Goal: Book appointment/travel/reservation

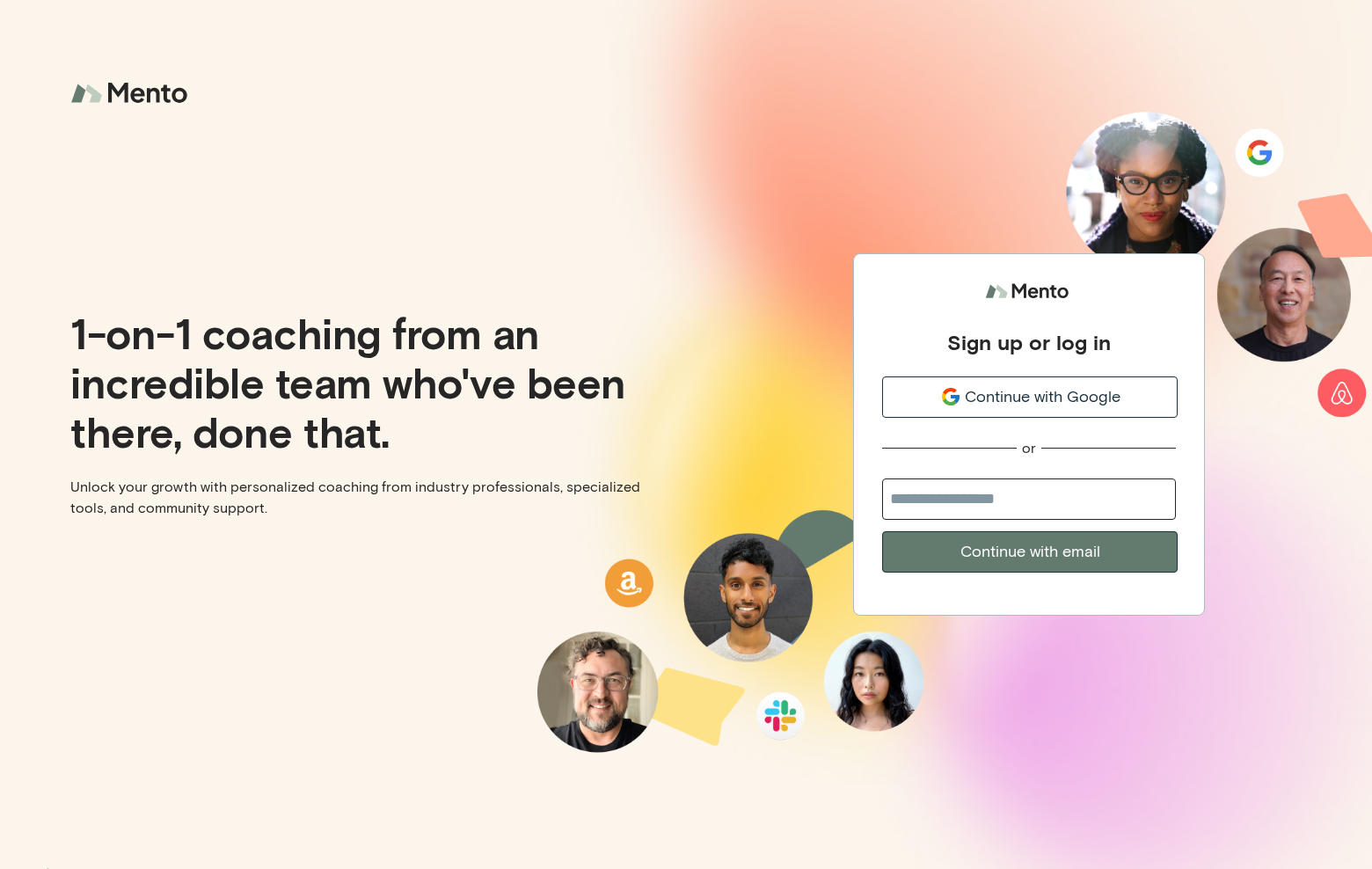
click at [1062, 399] on span "Continue with Google" at bounding box center [1043, 396] width 156 height 24
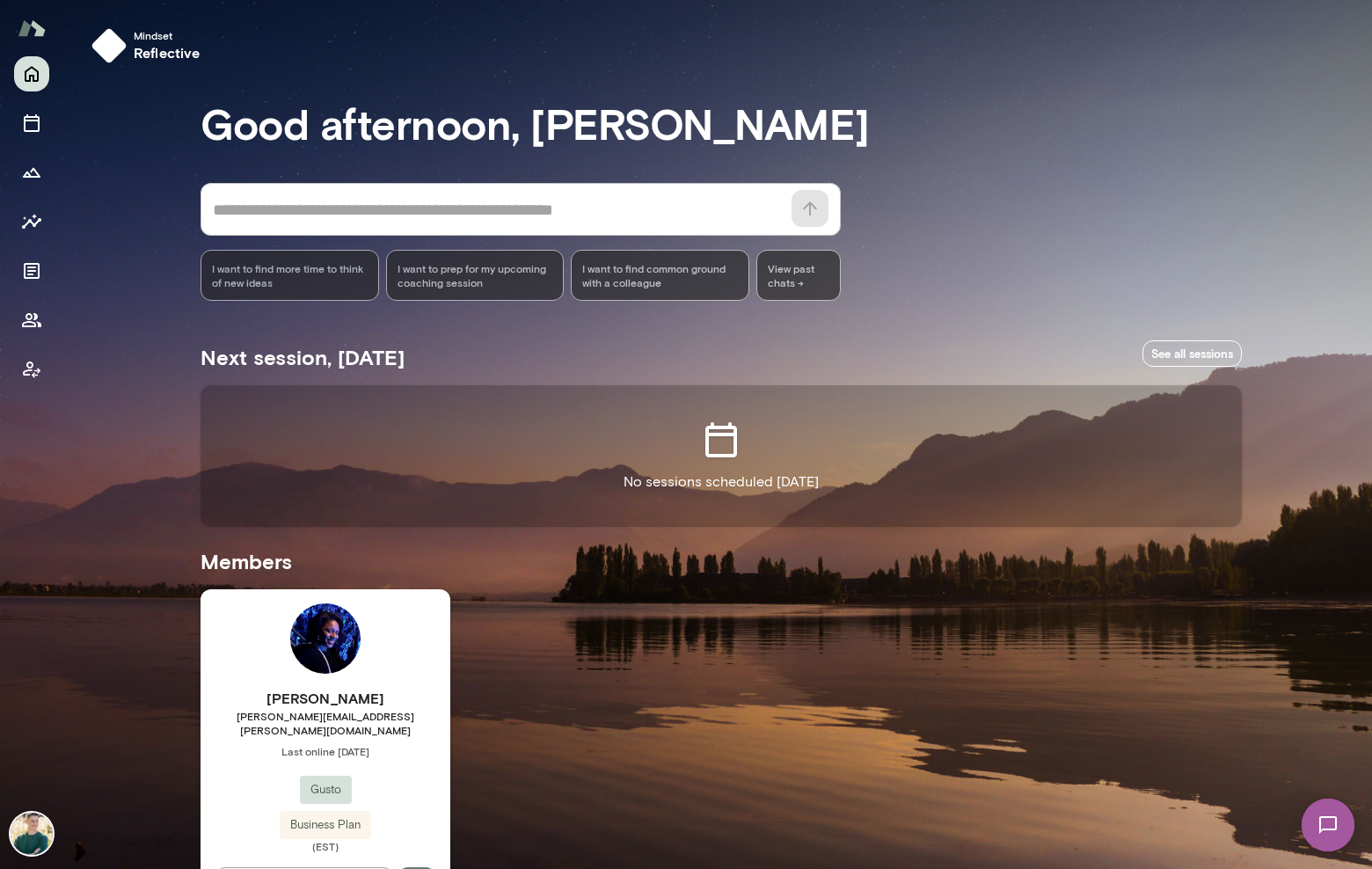
click at [402, 665] on div "Monique Jackson monique.jackson@gusto.com Last online August 12 Gusto Business …" at bounding box center [325, 754] width 250 height 329
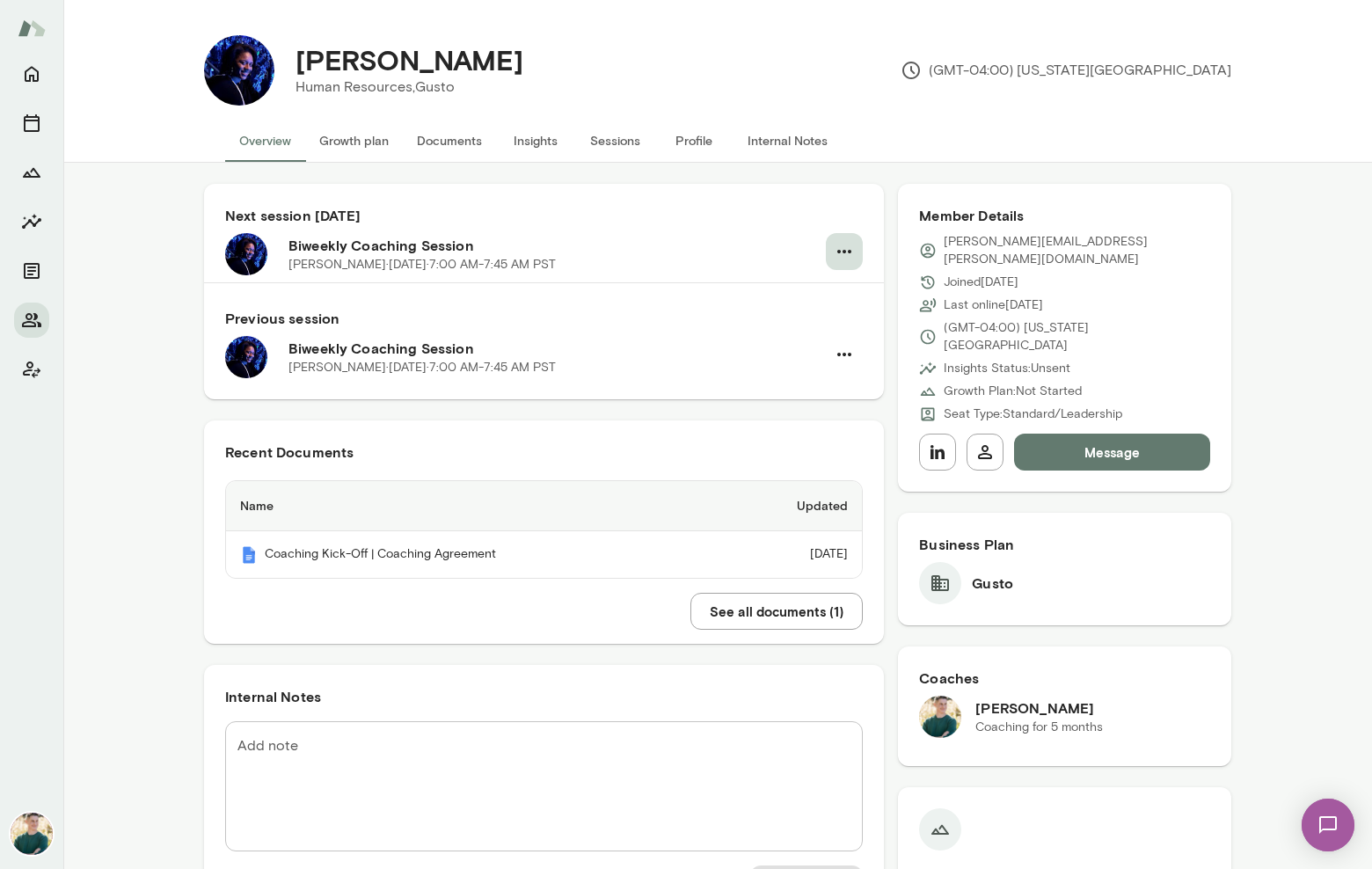
click at [849, 251] on icon "button" at bounding box center [845, 251] width 14 height 4
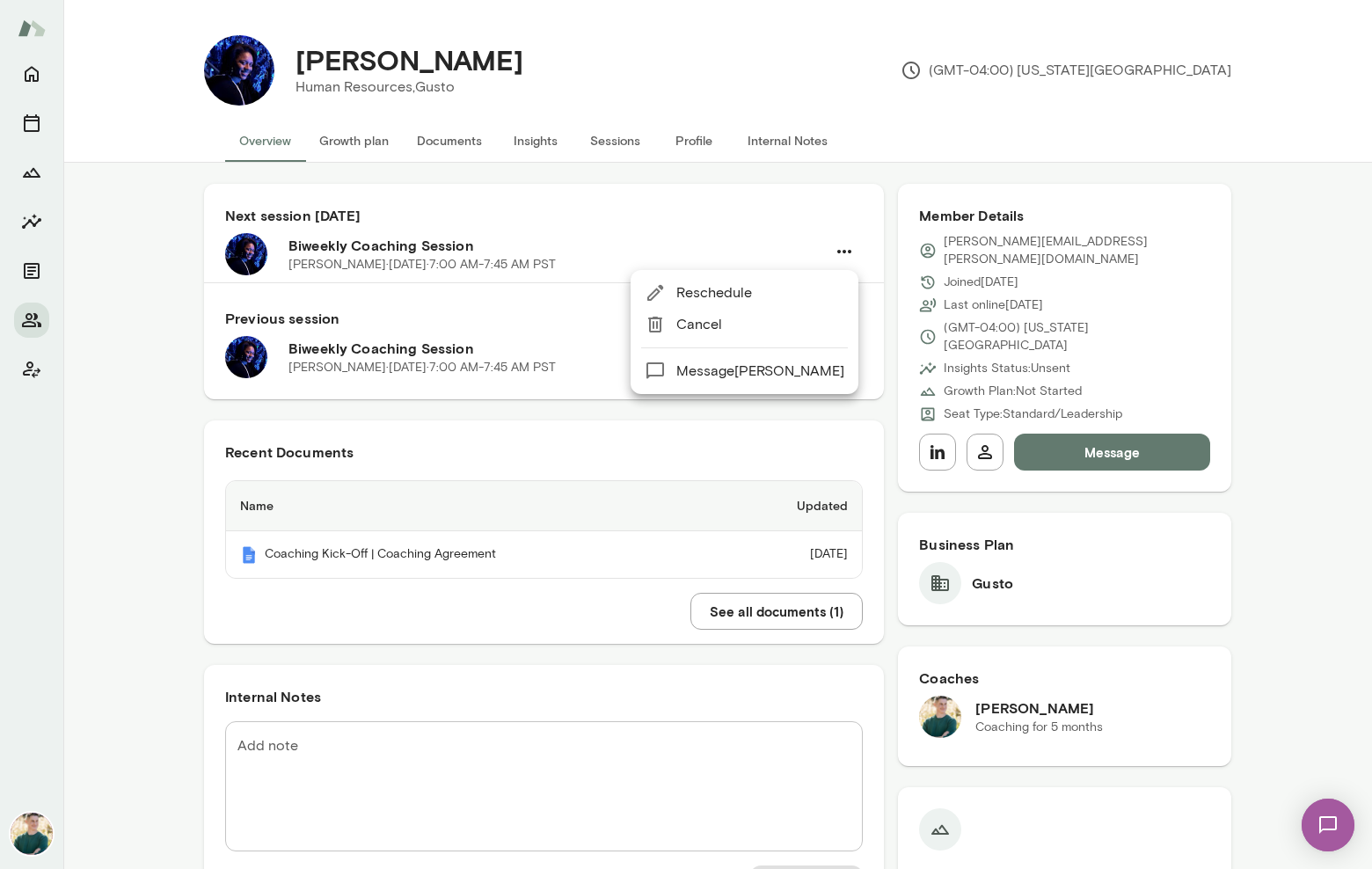
click at [575, 246] on div at bounding box center [686, 434] width 1372 height 869
click at [609, 258] on div "Monique Jackson · Wed, Sep 24 · 7:00 AM-7:45 AM PST" at bounding box center [557, 265] width 537 height 18
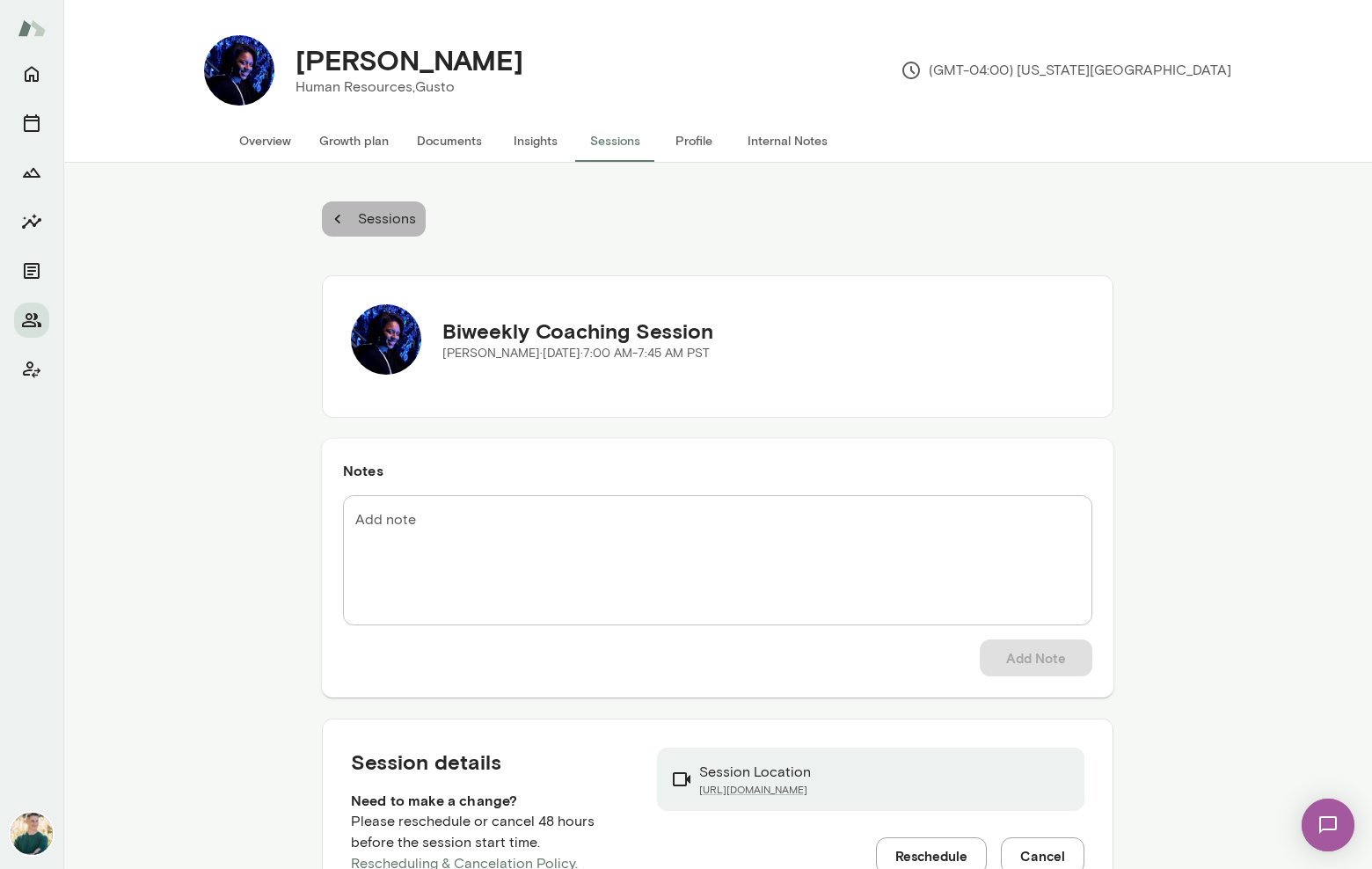
click at [337, 219] on icon "button" at bounding box center [338, 219] width 20 height 20
